Goal: Transaction & Acquisition: Download file/media

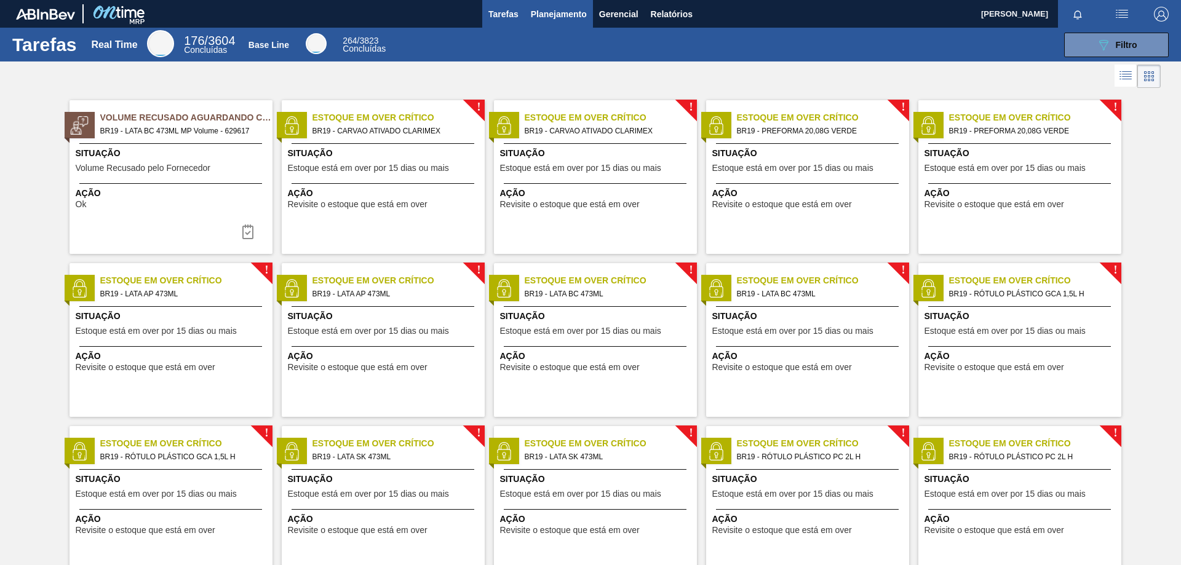
click at [569, 2] on button "Planejamento" at bounding box center [559, 14] width 68 height 28
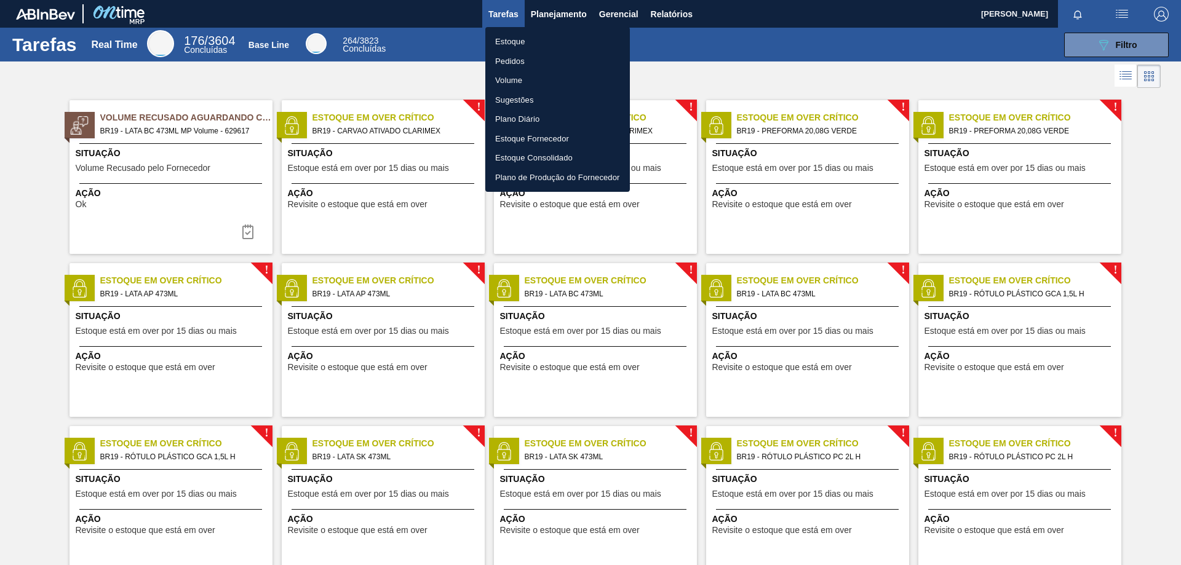
click at [658, 13] on div at bounding box center [590, 282] width 1181 height 565
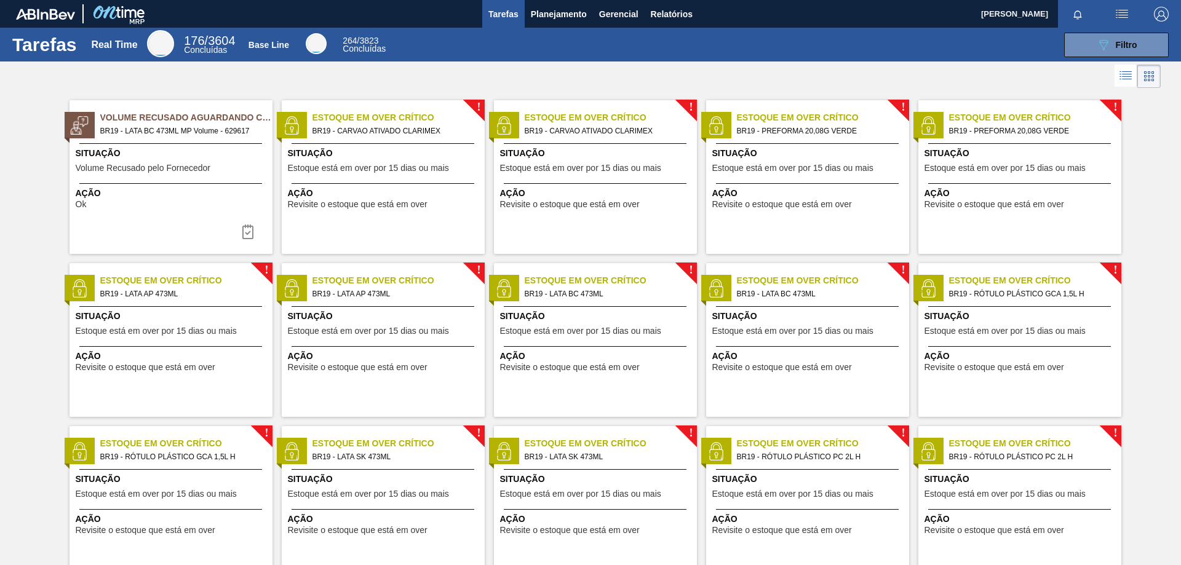
click at [658, 0] on body "Tarefas Planejamento Gerencial Relatórios GABRIEL LUIZ FERREIRA DE MOURA Marcar…" at bounding box center [590, 0] width 1181 height 0
click at [651, 14] on span "Relatórios" at bounding box center [672, 14] width 42 height 15
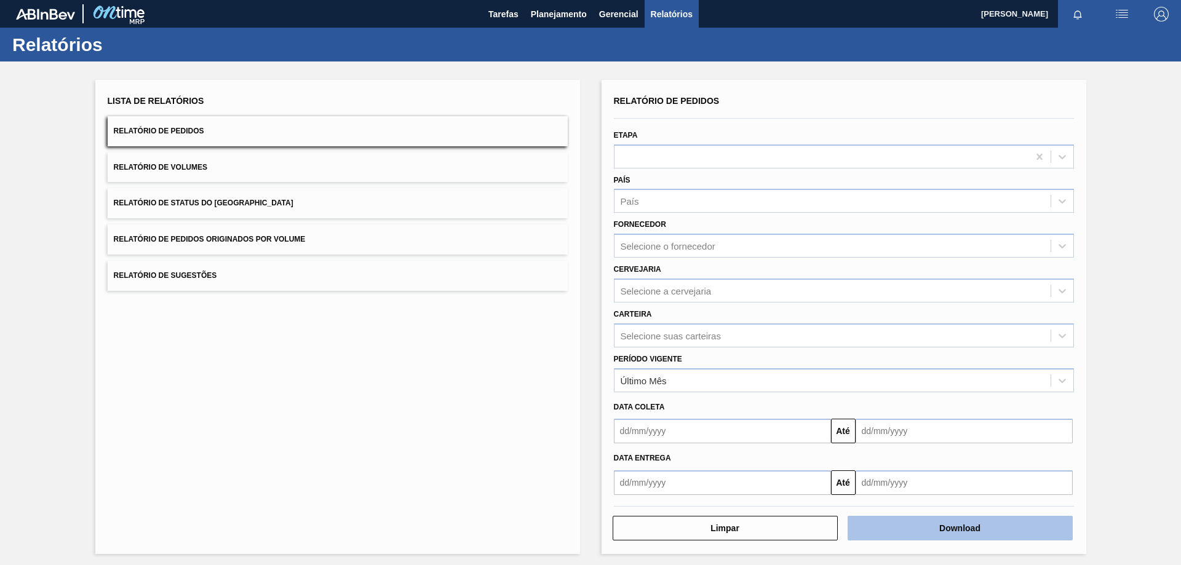
click at [906, 523] on button "Download" at bounding box center [960, 528] width 225 height 25
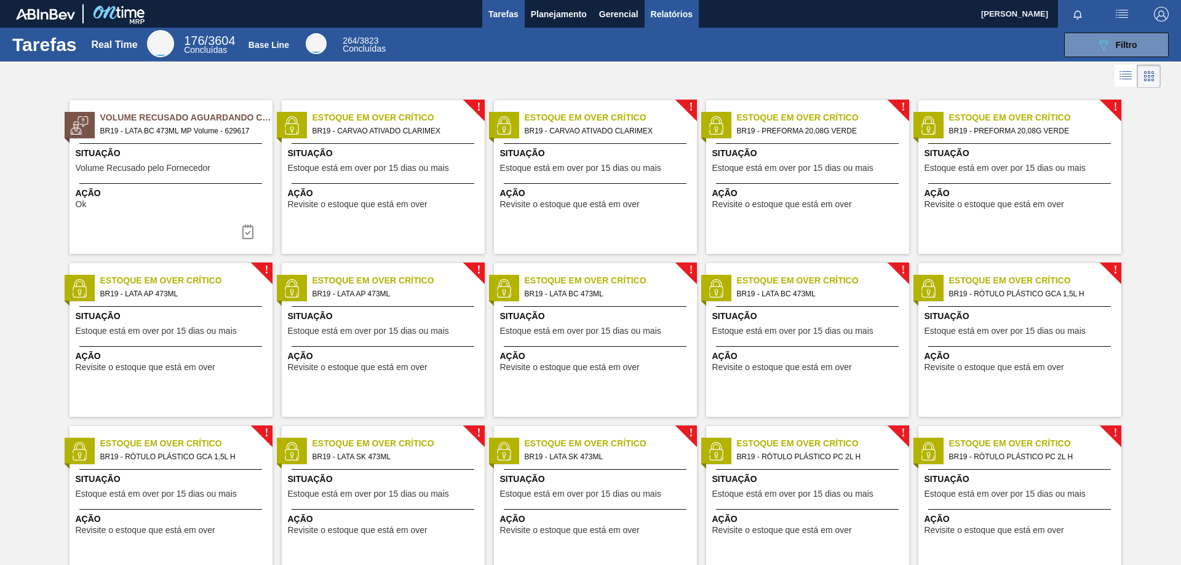
click at [669, 21] on span "Relatórios" at bounding box center [672, 14] width 42 height 15
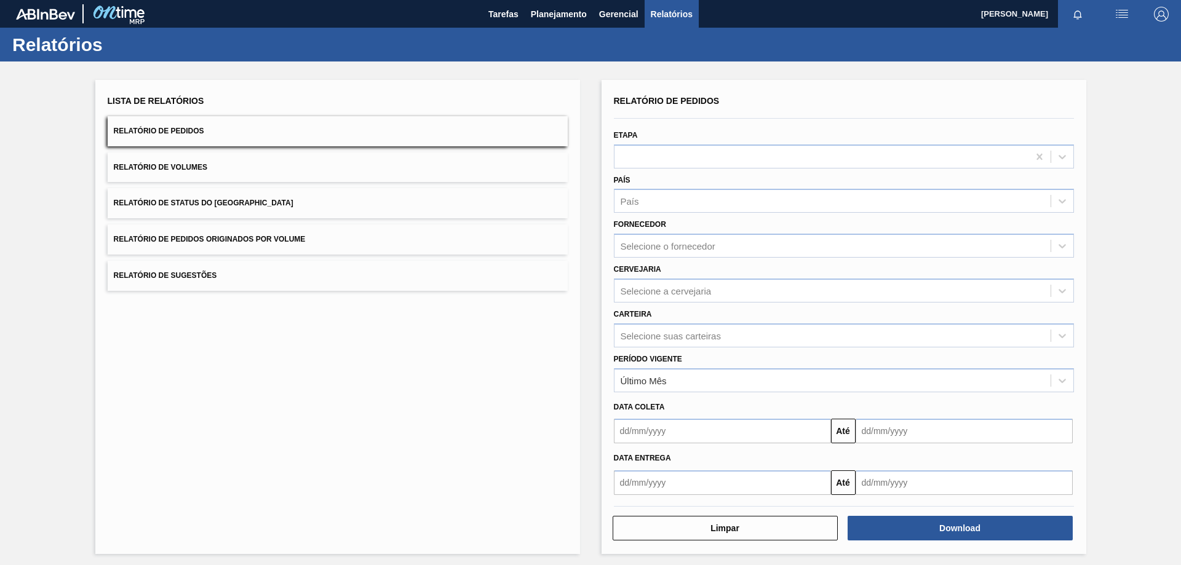
click at [166, 166] on span "Relatório de Volumes" at bounding box center [161, 167] width 94 height 9
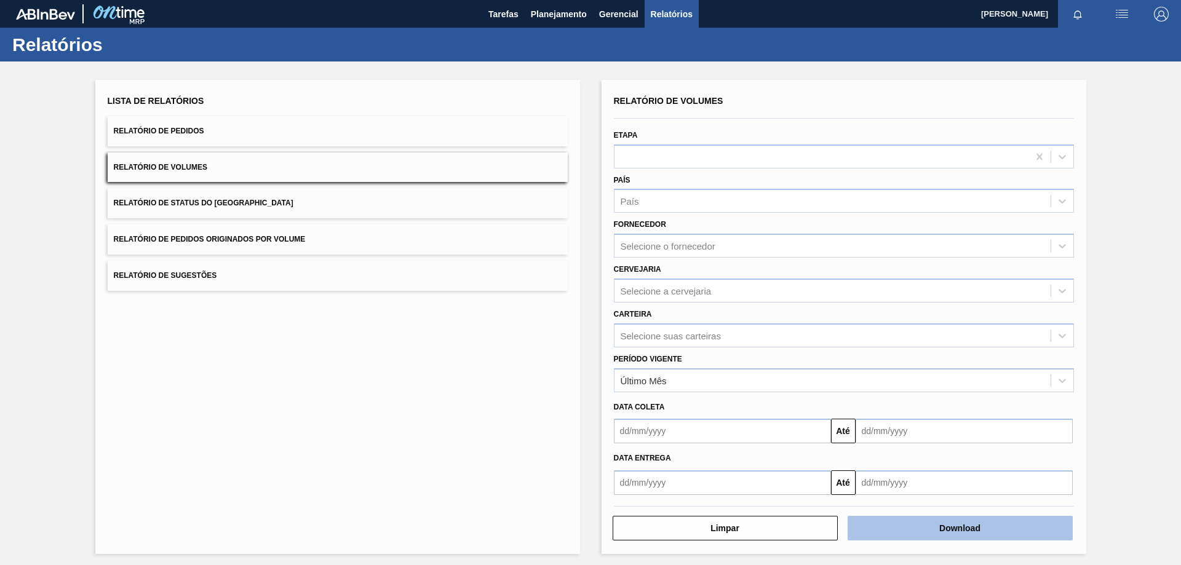
click at [943, 530] on button "Download" at bounding box center [960, 528] width 225 height 25
